Goal: Information Seeking & Learning: Learn about a topic

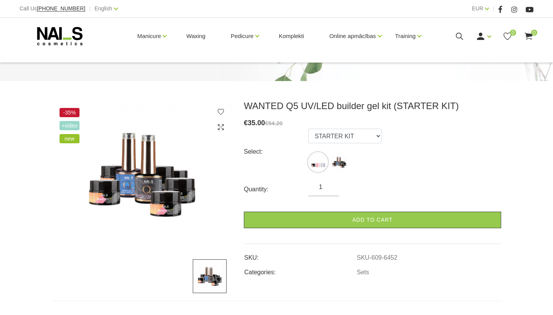
scroll to position [62, 0]
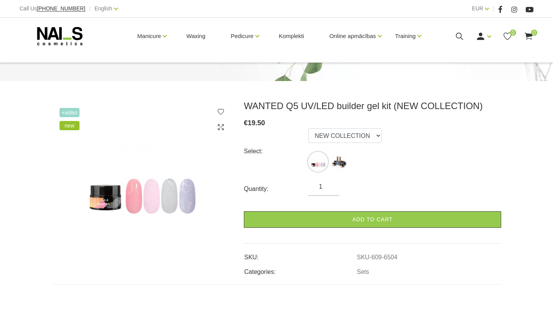
click at [190, 203] on img at bounding box center [142, 173] width 180 height 147
click at [344, 163] on img at bounding box center [338, 161] width 19 height 19
select select "6452"
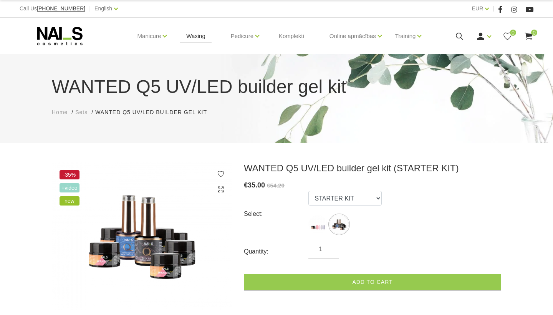
scroll to position [0, 0]
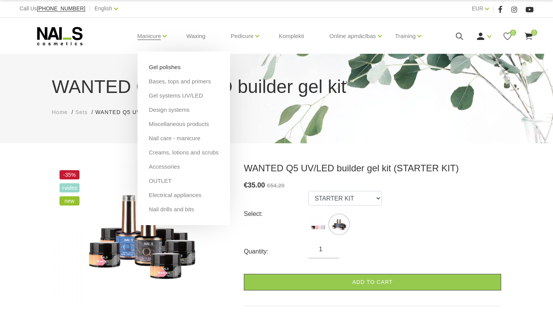
click at [154, 65] on link "Gel polishes" at bounding box center [165, 67] width 32 height 8
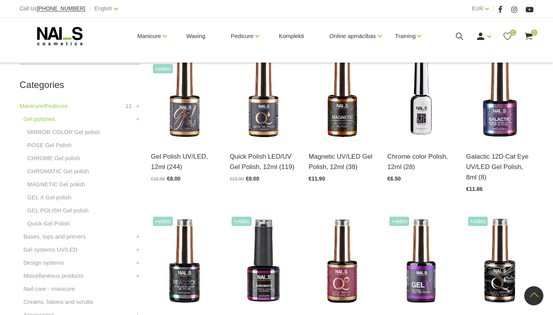
scroll to position [159, 0]
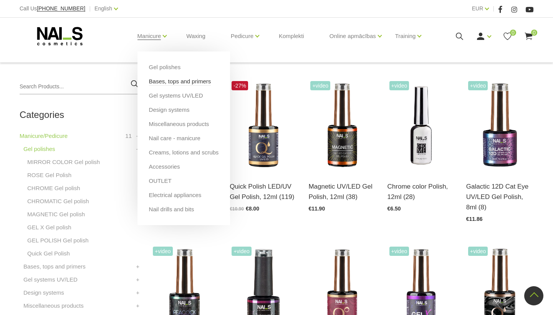
click at [155, 79] on link "Bases, tops and primers" at bounding box center [180, 81] width 62 height 8
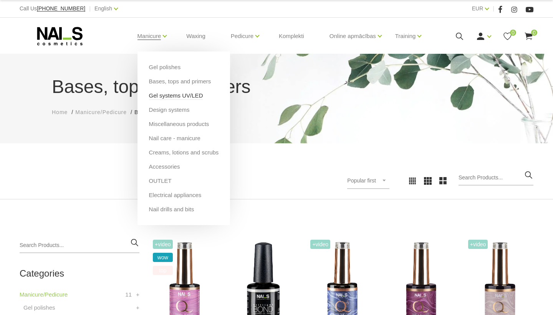
click at [164, 96] on link "Gel systems UV/LED" at bounding box center [176, 95] width 54 height 8
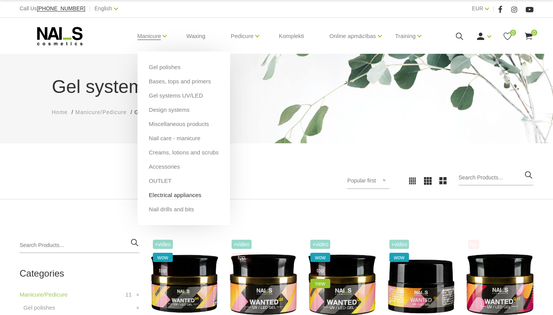
click at [180, 196] on link "Electrical appliances" at bounding box center [175, 195] width 53 height 8
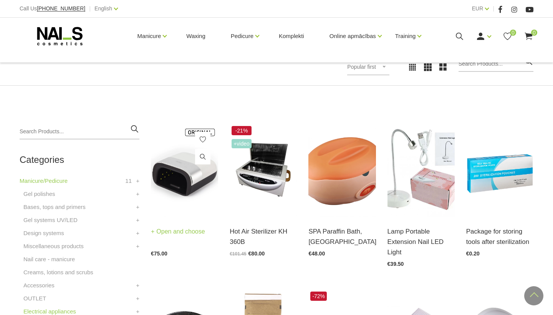
scroll to position [106, 0]
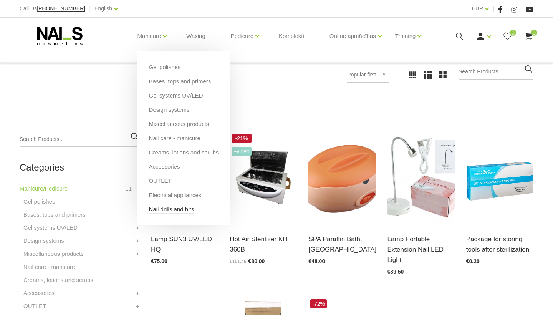
click at [169, 209] on link "Nail drills and bits" at bounding box center [171, 209] width 45 height 8
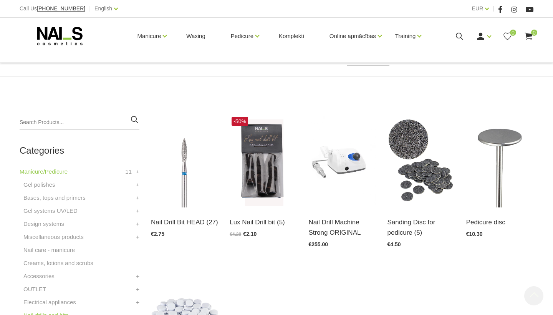
scroll to position [174, 0]
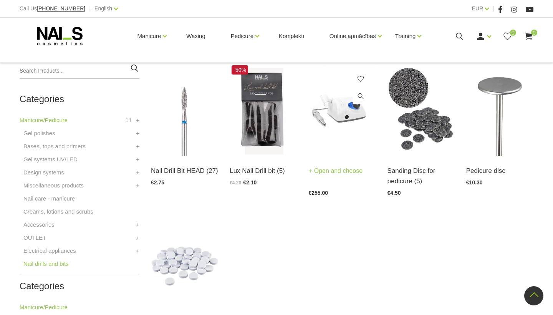
click at [331, 131] on img at bounding box center [341, 109] width 67 height 93
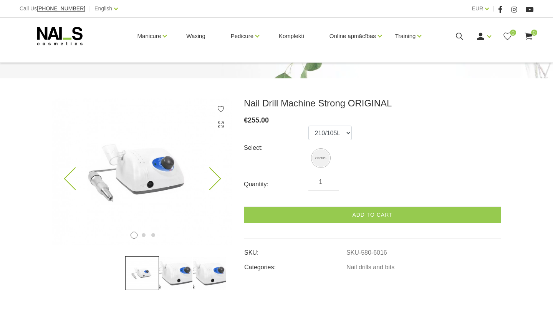
scroll to position [66, 0]
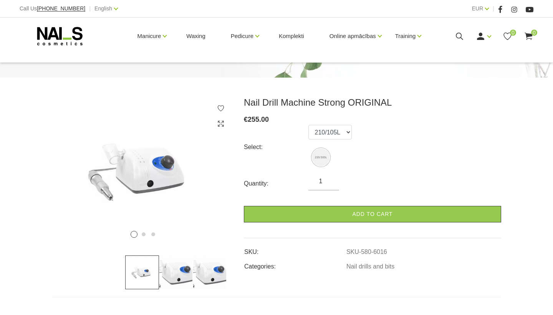
click at [179, 273] on img at bounding box center [176, 272] width 34 height 34
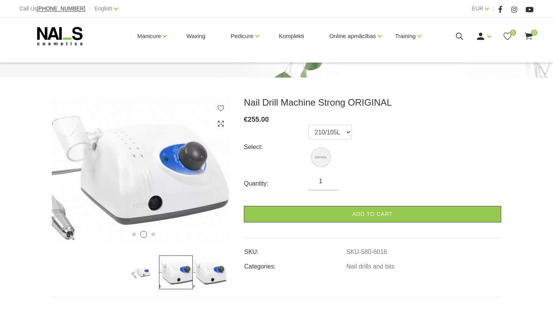
click at [213, 273] on img at bounding box center [210, 272] width 34 height 34
